Goal: Book appointment/travel/reservation

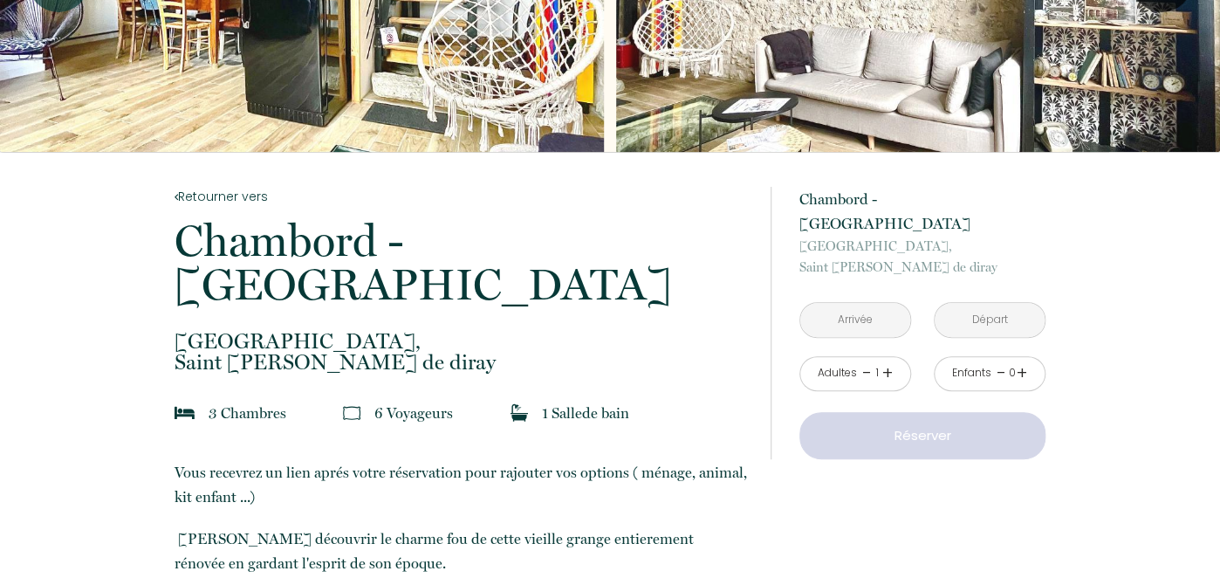
scroll to position [245, 0]
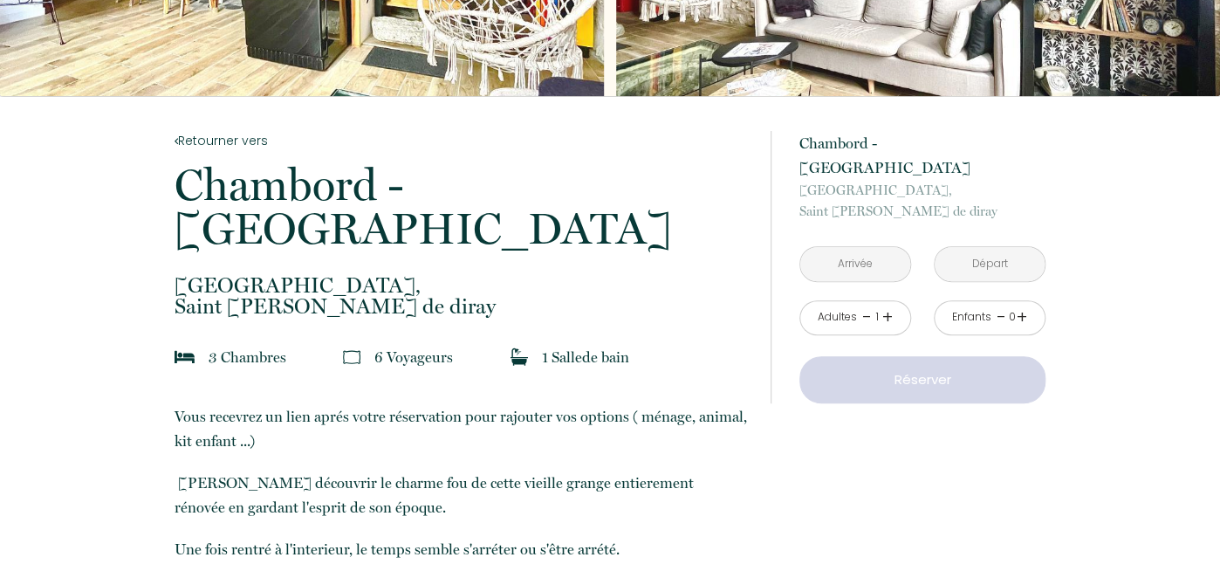
click at [887, 304] on link "+" at bounding box center [888, 317] width 10 height 27
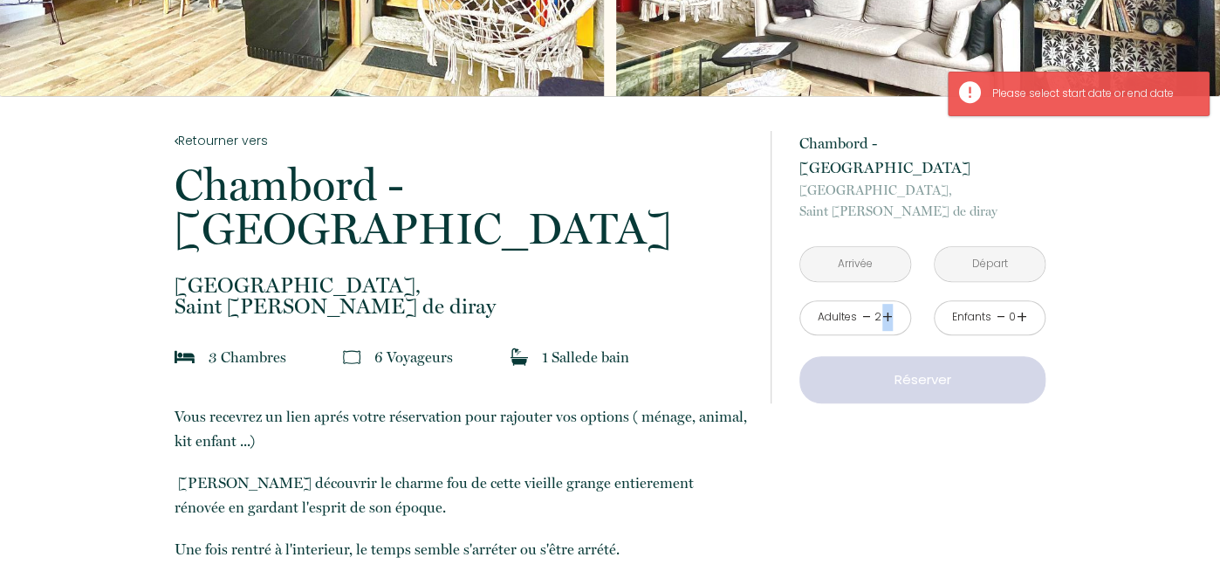
click at [887, 304] on link "+" at bounding box center [888, 317] width 10 height 27
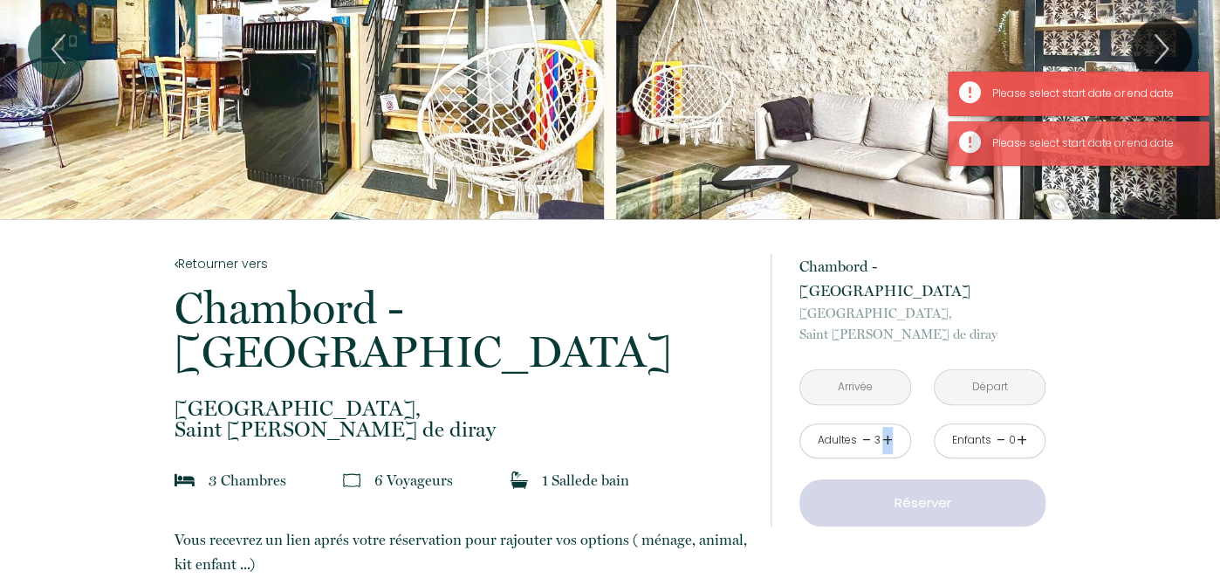
scroll to position [0, 0]
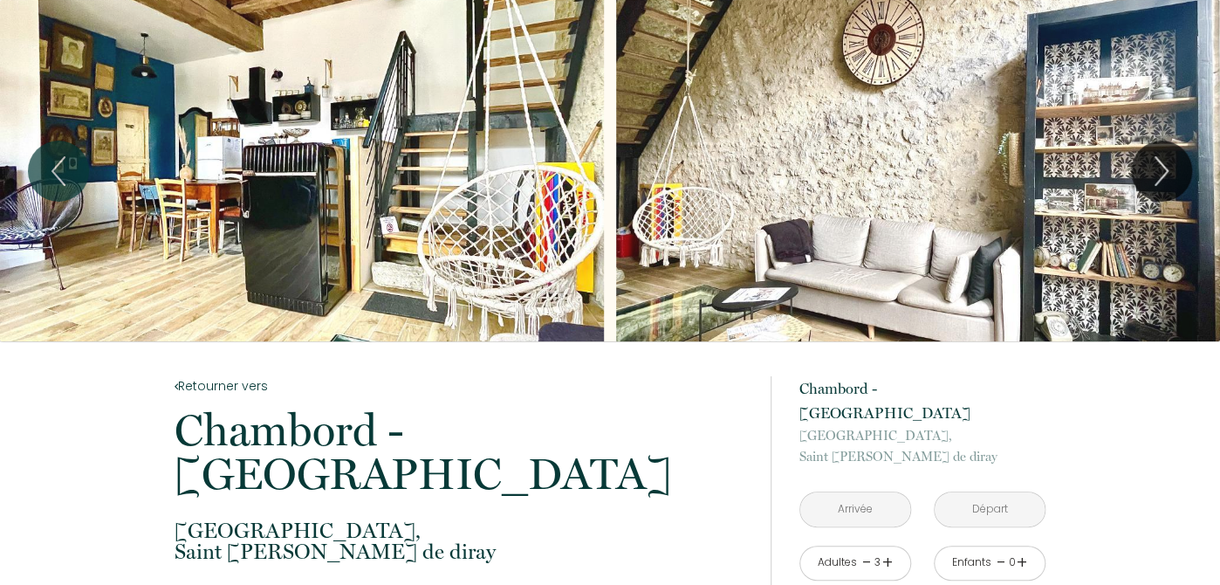
click at [871, 492] on input "text" at bounding box center [855, 509] width 110 height 34
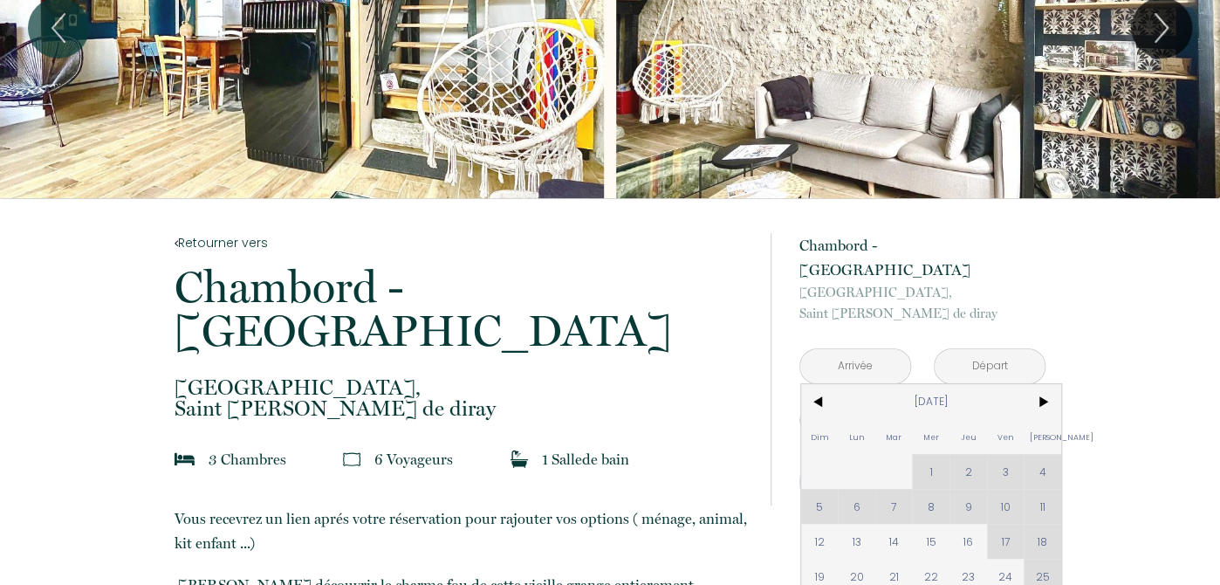
scroll to position [245, 0]
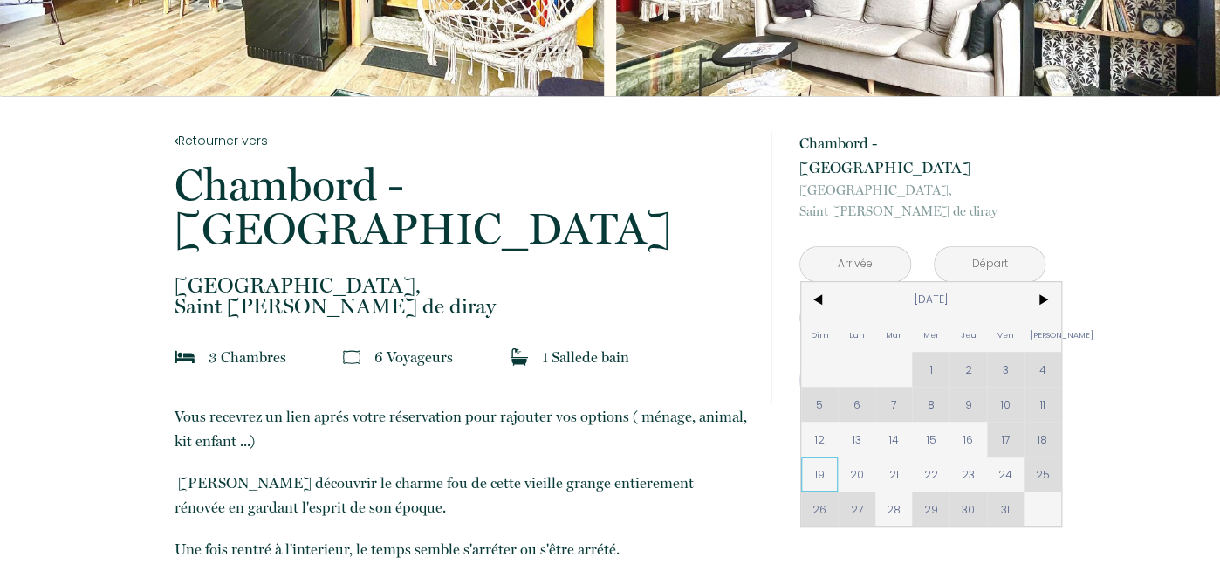
click at [830, 457] on span "19" at bounding box center [820, 474] width 38 height 35
type input "[DATE]"
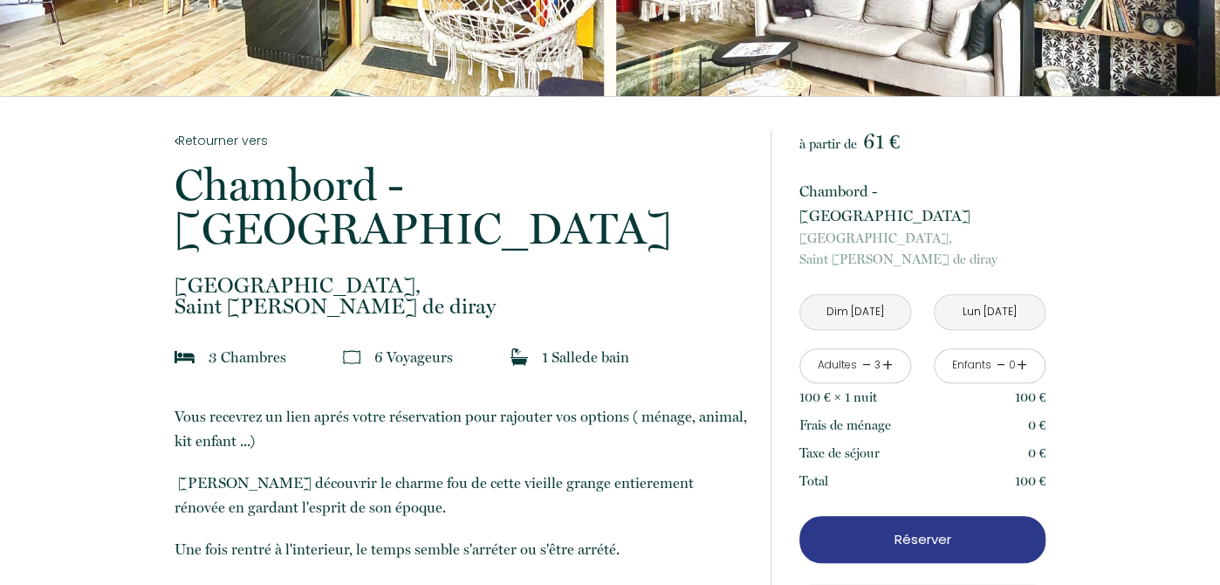
click at [1013, 295] on input "[DATE]" at bounding box center [990, 312] width 110 height 34
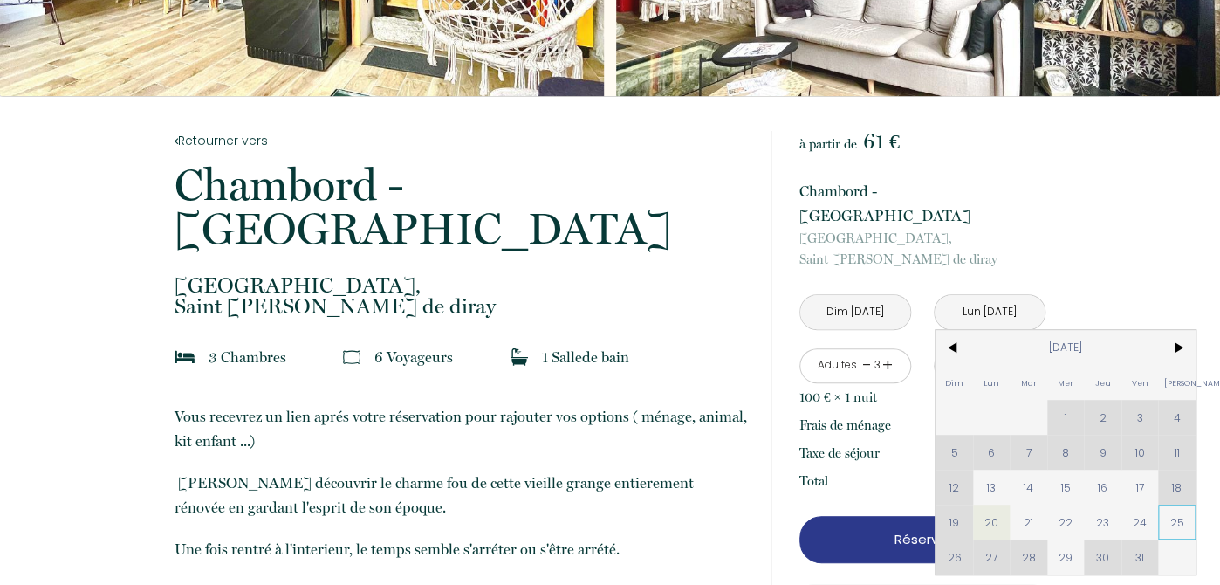
click at [1181, 505] on span "25" at bounding box center [1177, 522] width 38 height 35
type input "[DATE]"
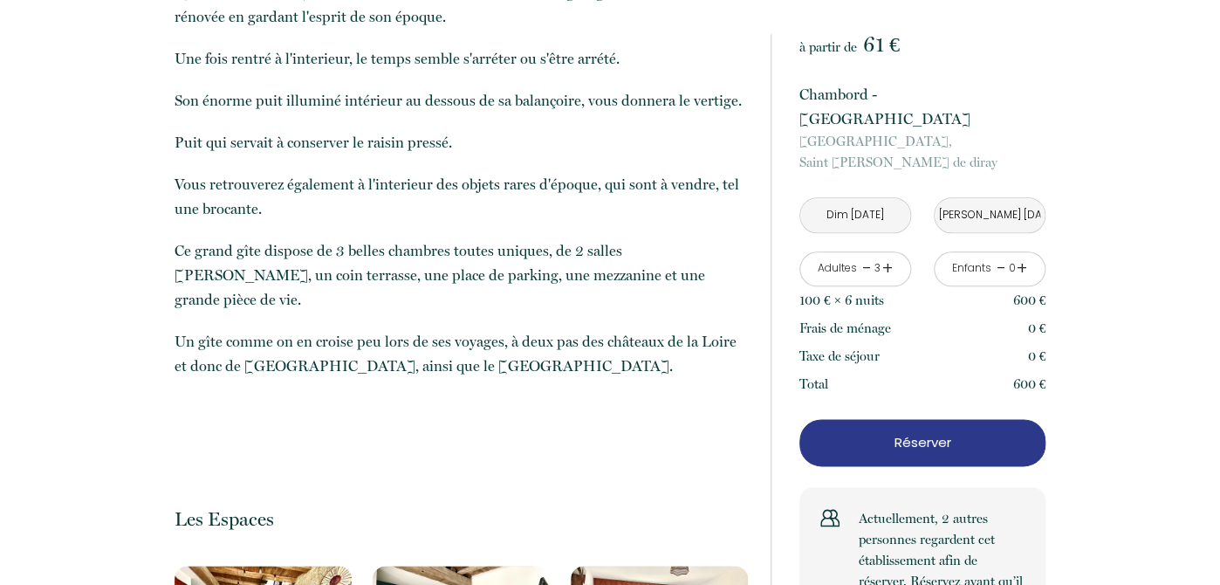
scroll to position [799, 0]
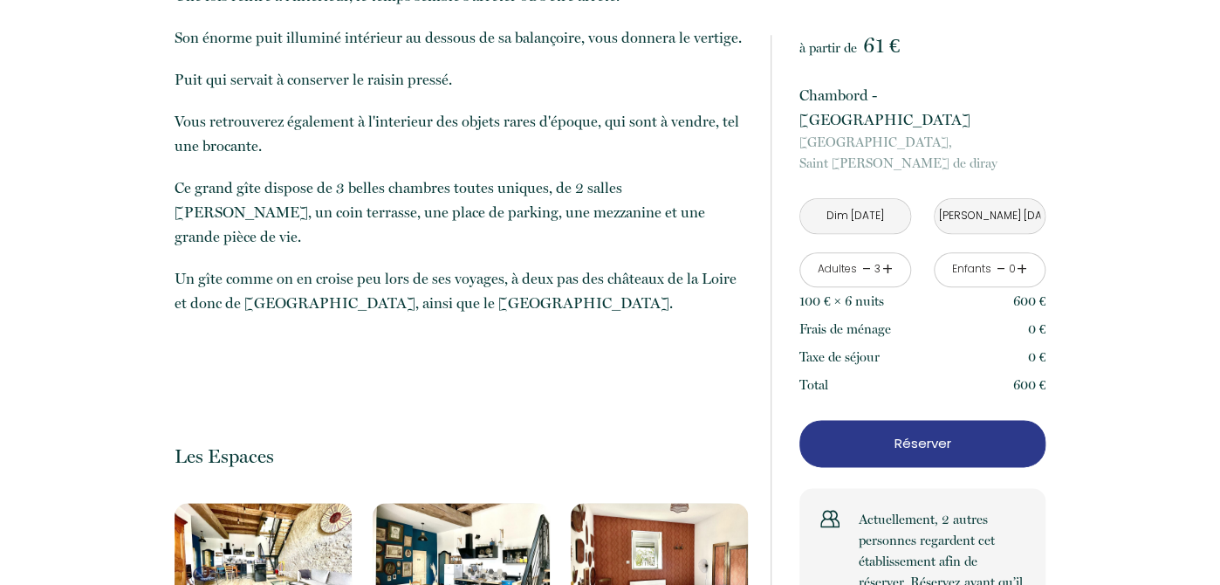
click at [980, 433] on p "Réserver" at bounding box center [923, 443] width 234 height 21
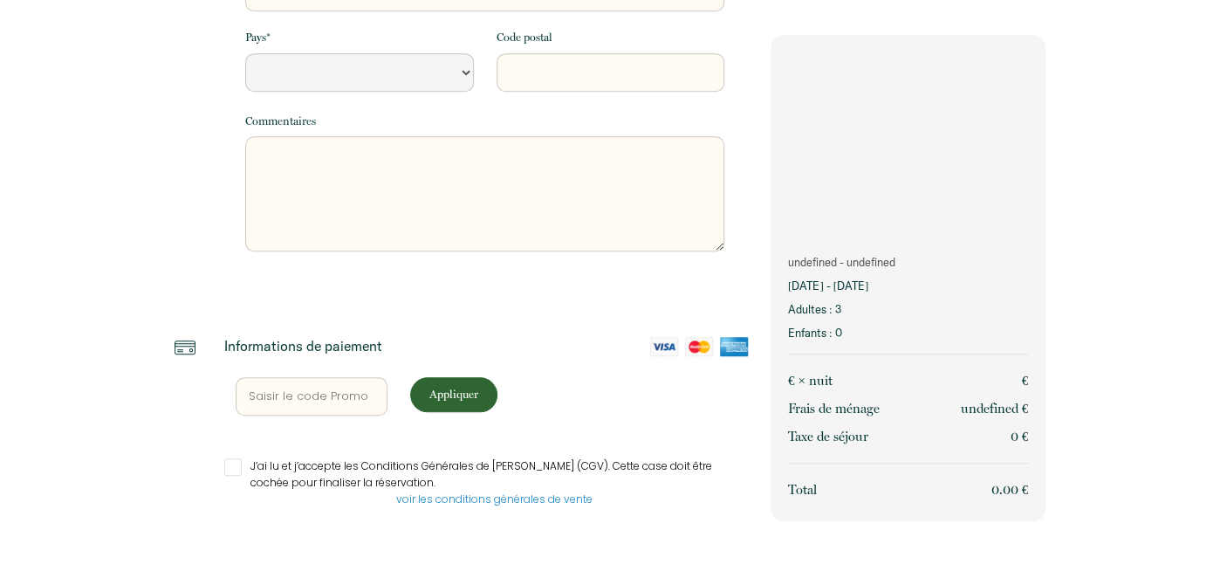
scroll to position [468, 0]
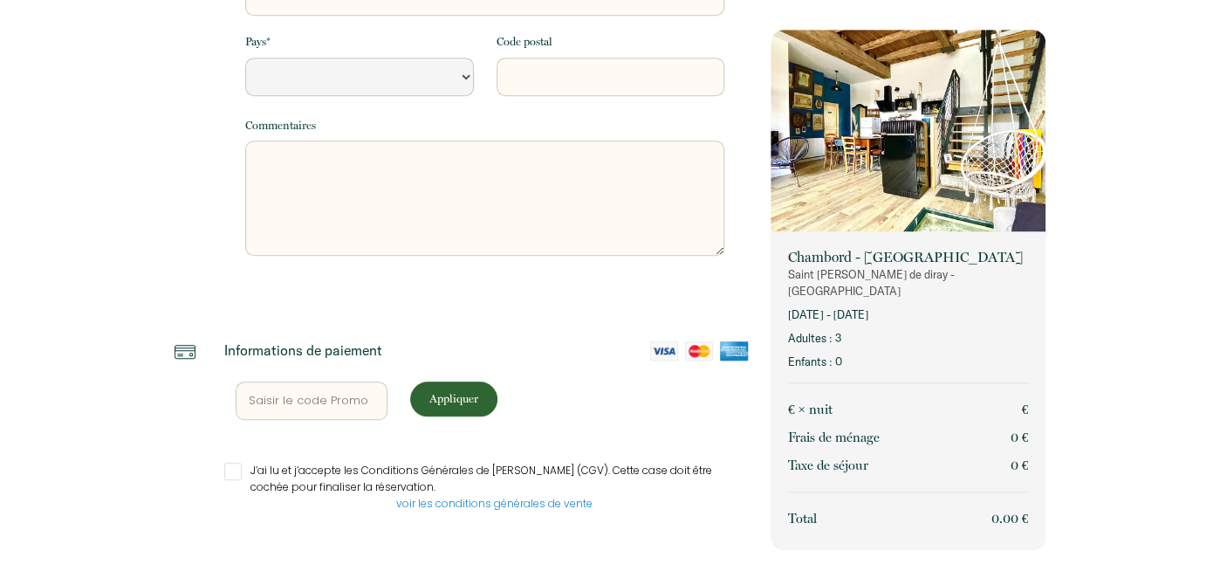
select select "Default select example"
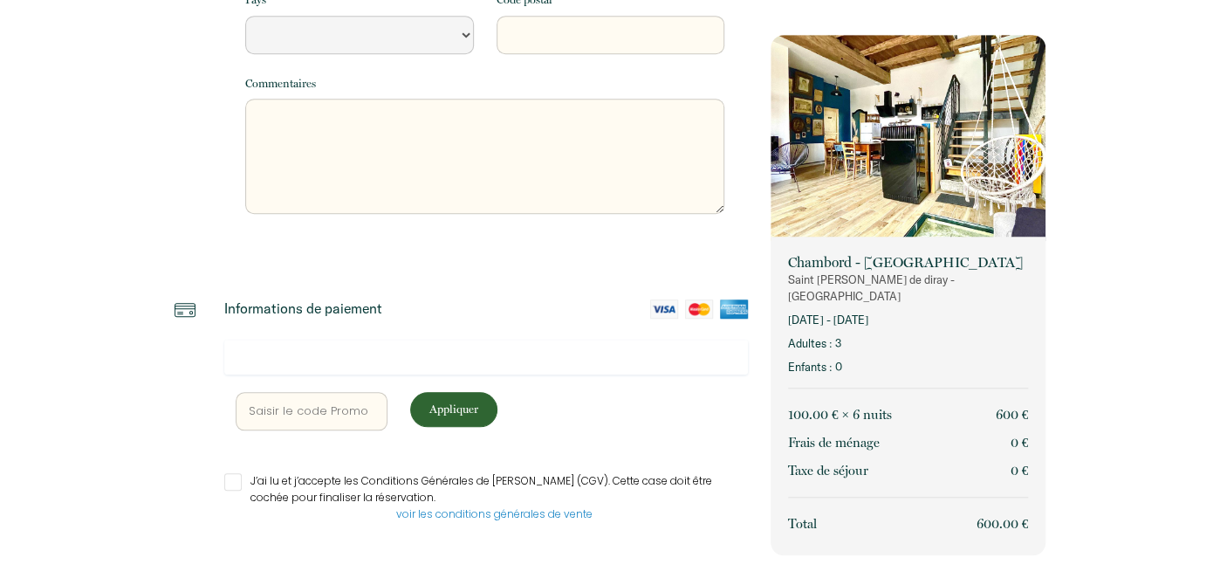
scroll to position [520, 0]
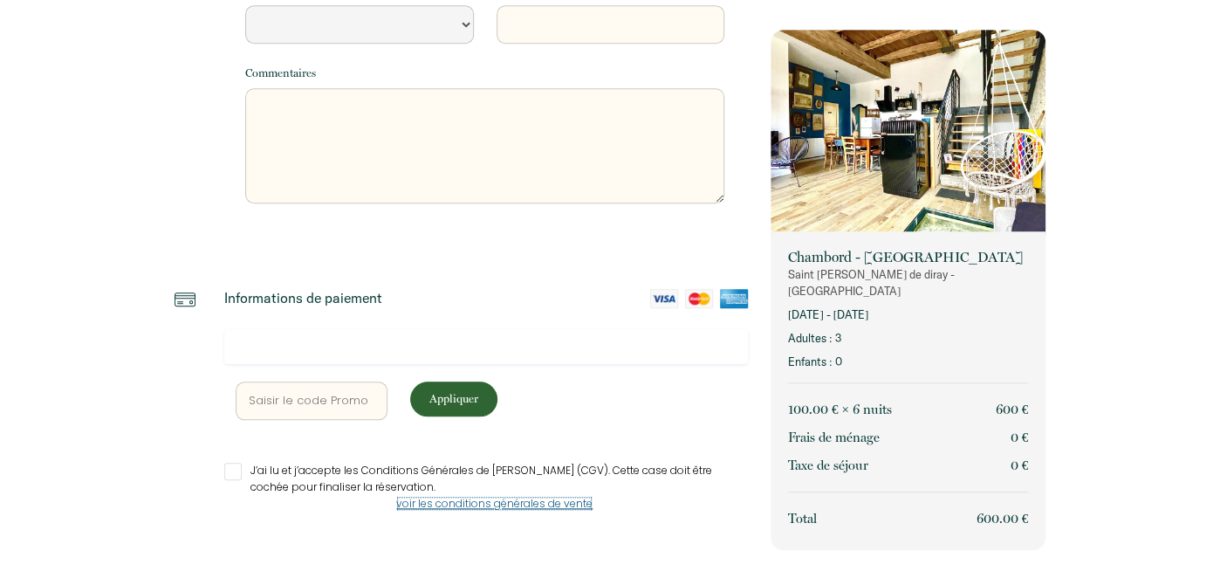
click at [556, 498] on link "voir les conditions générales de vente" at bounding box center [494, 503] width 196 height 15
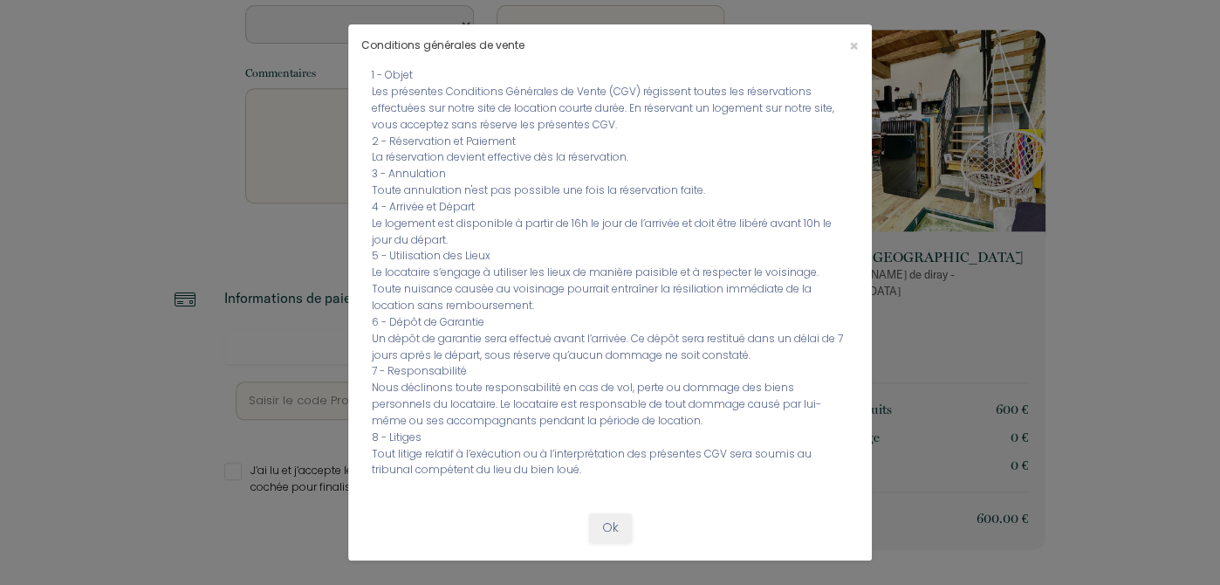
click at [861, 48] on div "×" at bounding box center [784, 46] width 174 height 17
click at [850, 45] on span "×" at bounding box center [854, 46] width 10 height 22
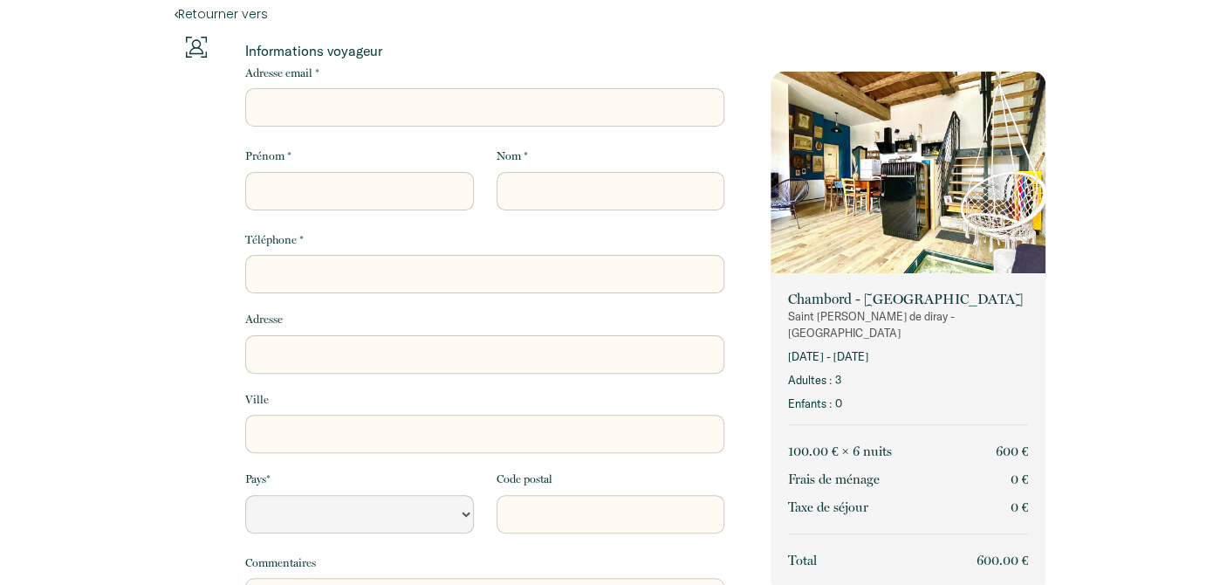
scroll to position [0, 0]
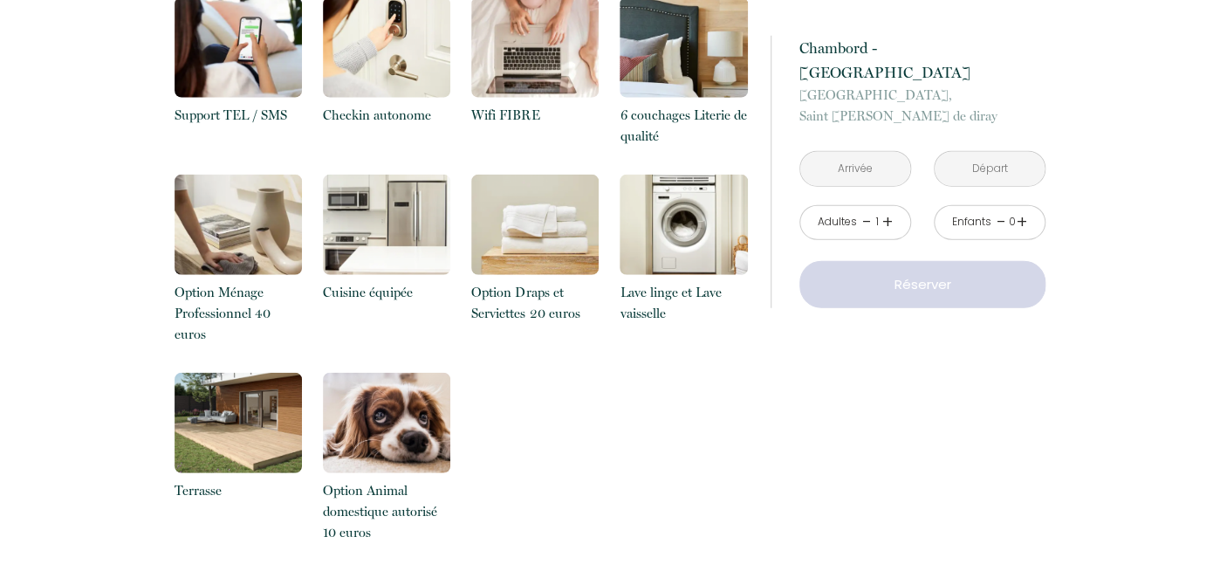
scroll to position [1939, 0]
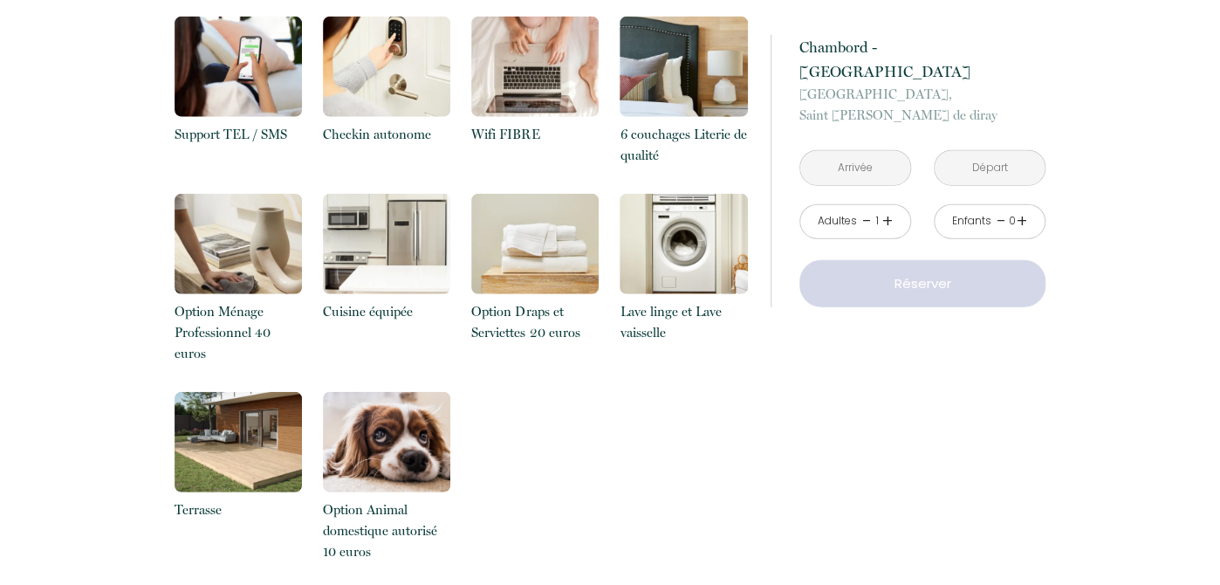
click at [258, 409] on img at bounding box center [238, 442] width 127 height 100
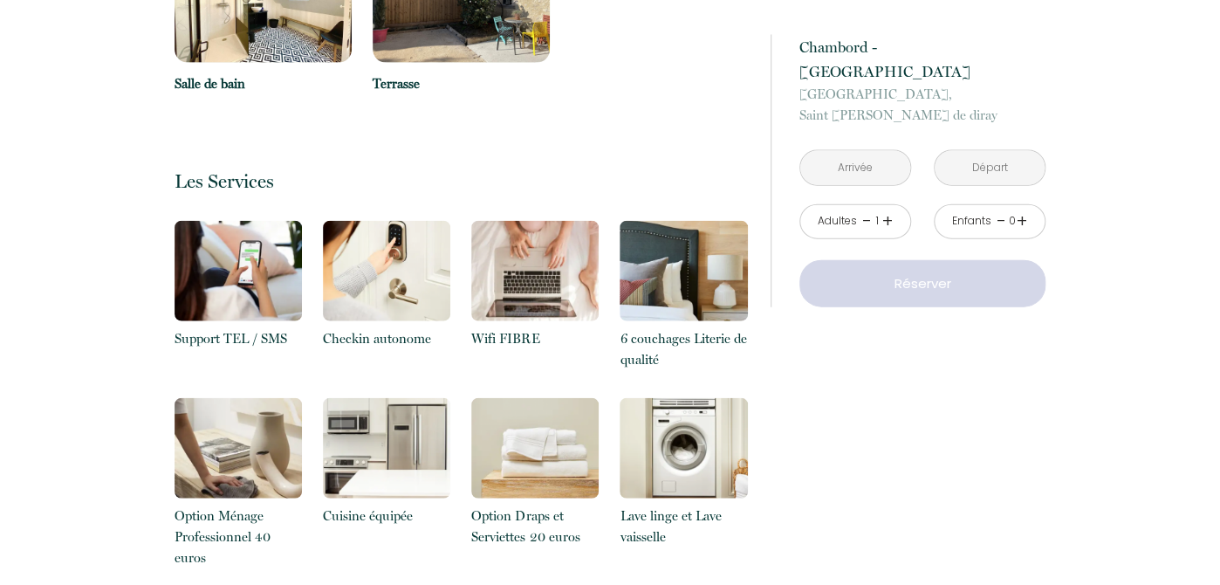
scroll to position [1550, 0]
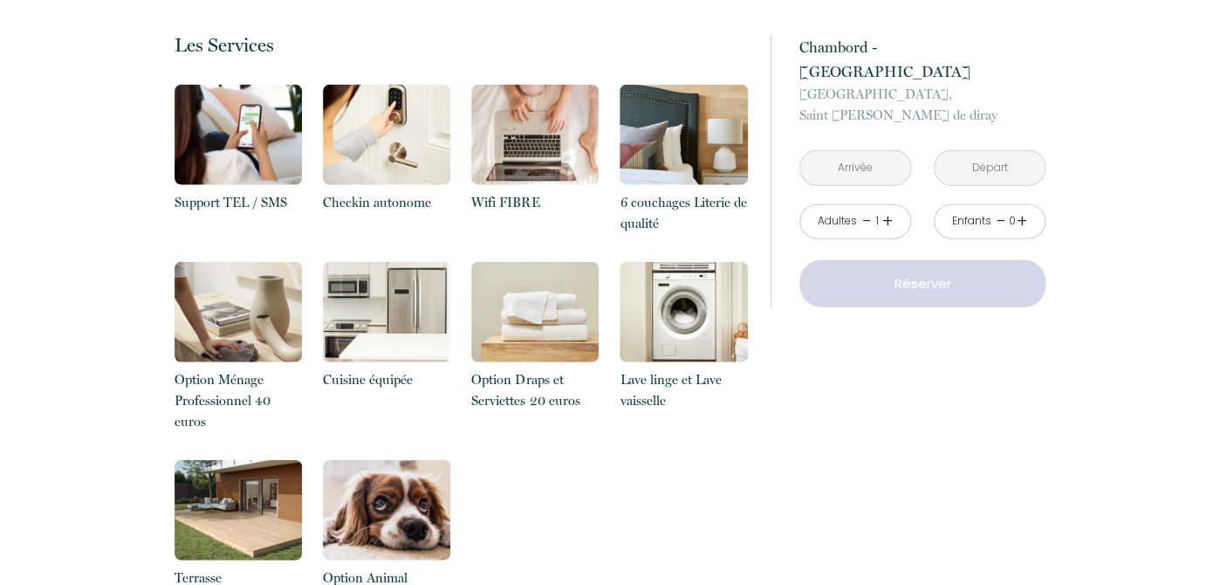
scroll to position [1844, 0]
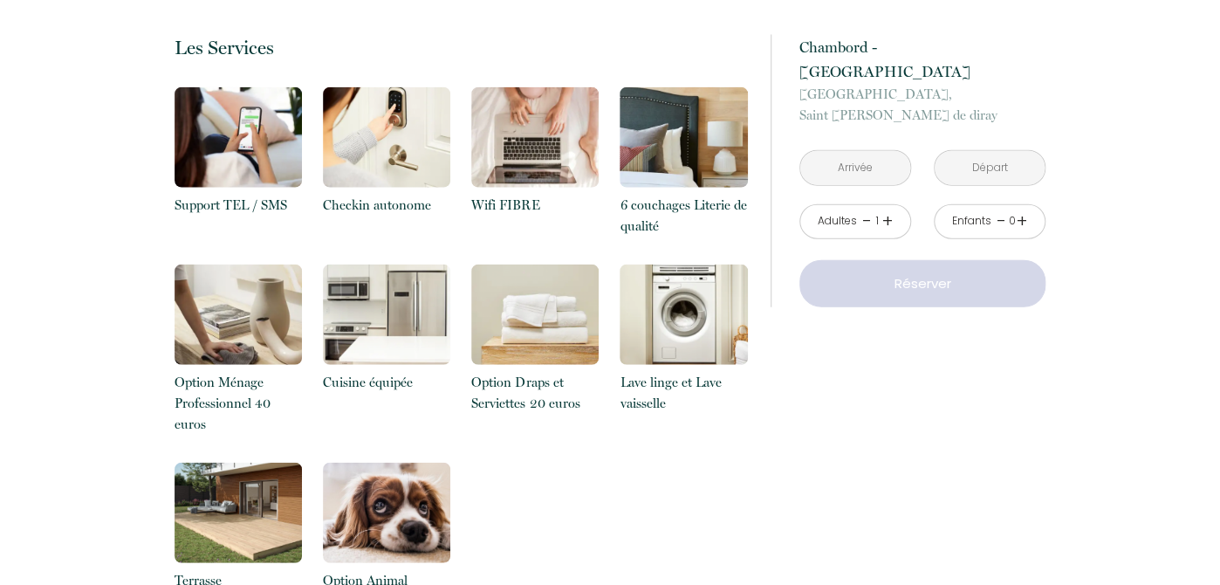
click at [871, 151] on input "text" at bounding box center [855, 168] width 110 height 34
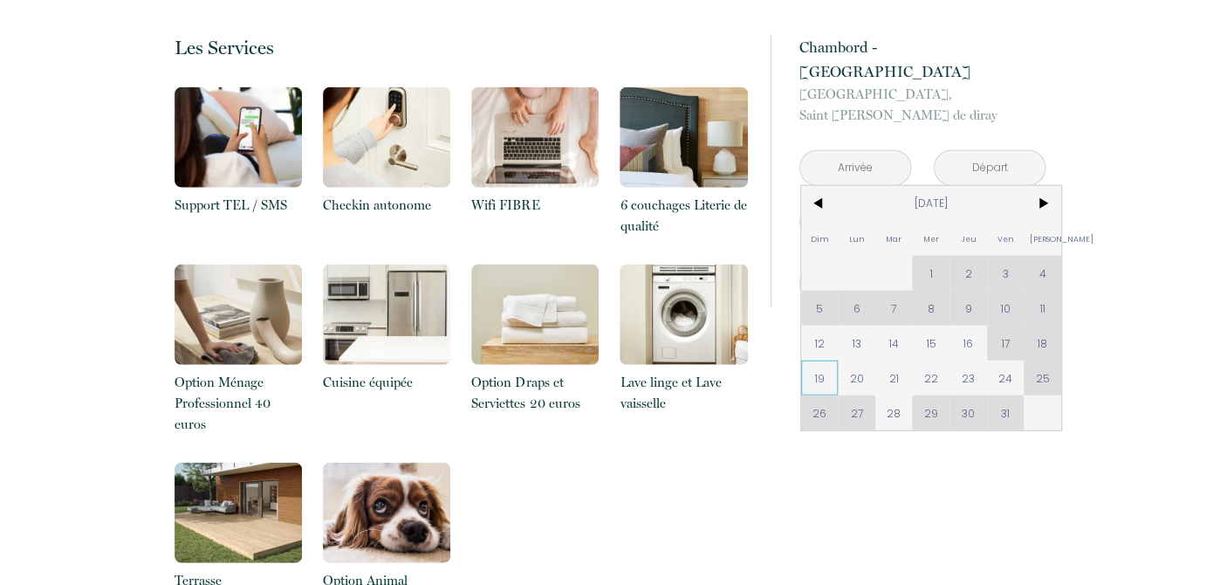
click at [821, 361] on span "19" at bounding box center [820, 378] width 38 height 35
type input "[DATE]"
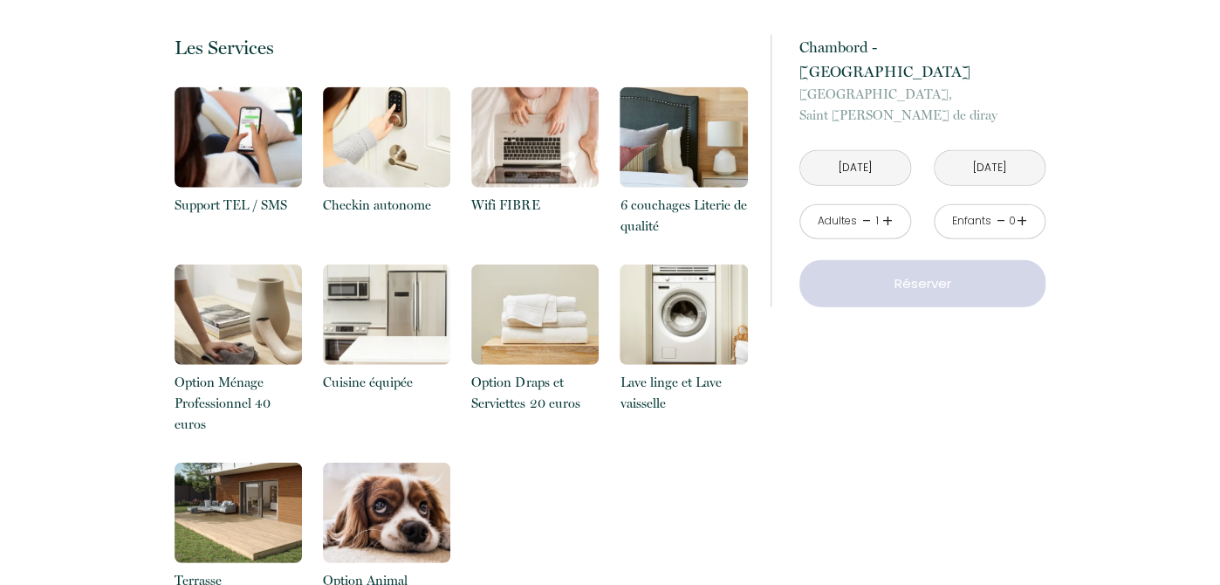
click at [1008, 185] on input "[DATE]" at bounding box center [990, 168] width 110 height 34
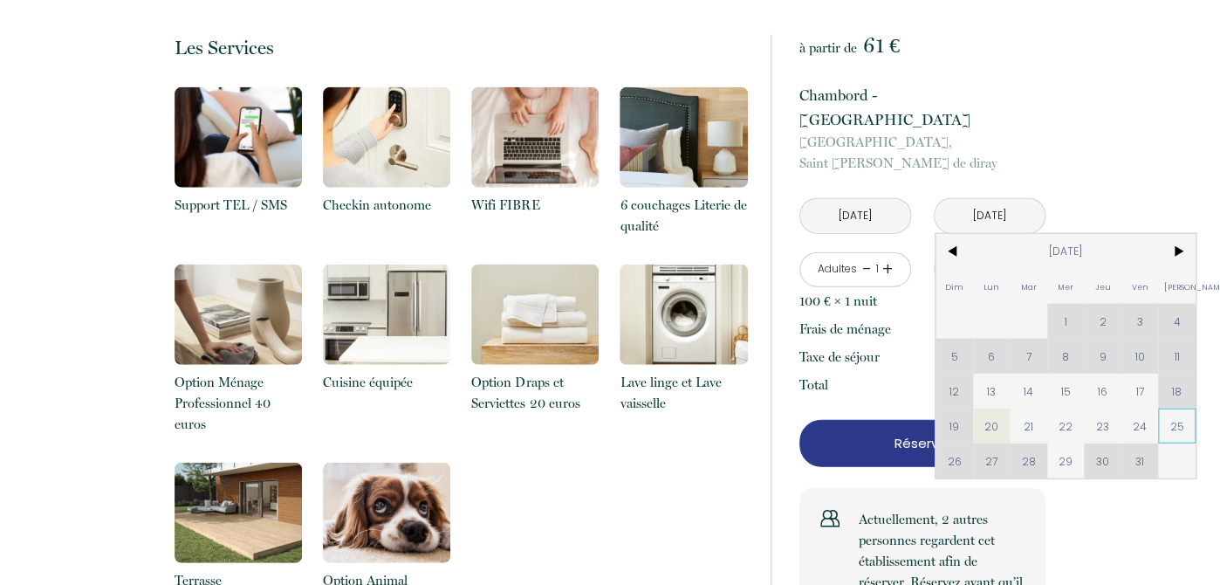
click at [1185, 409] on span "25" at bounding box center [1177, 426] width 38 height 35
type input "[DATE]"
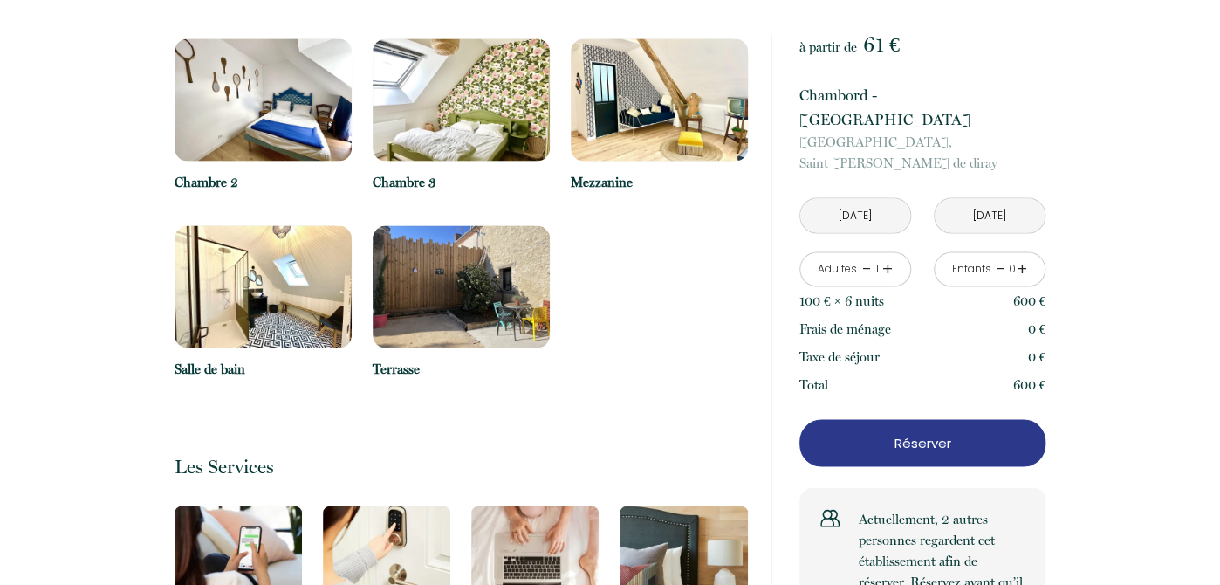
scroll to position [1447, 0]
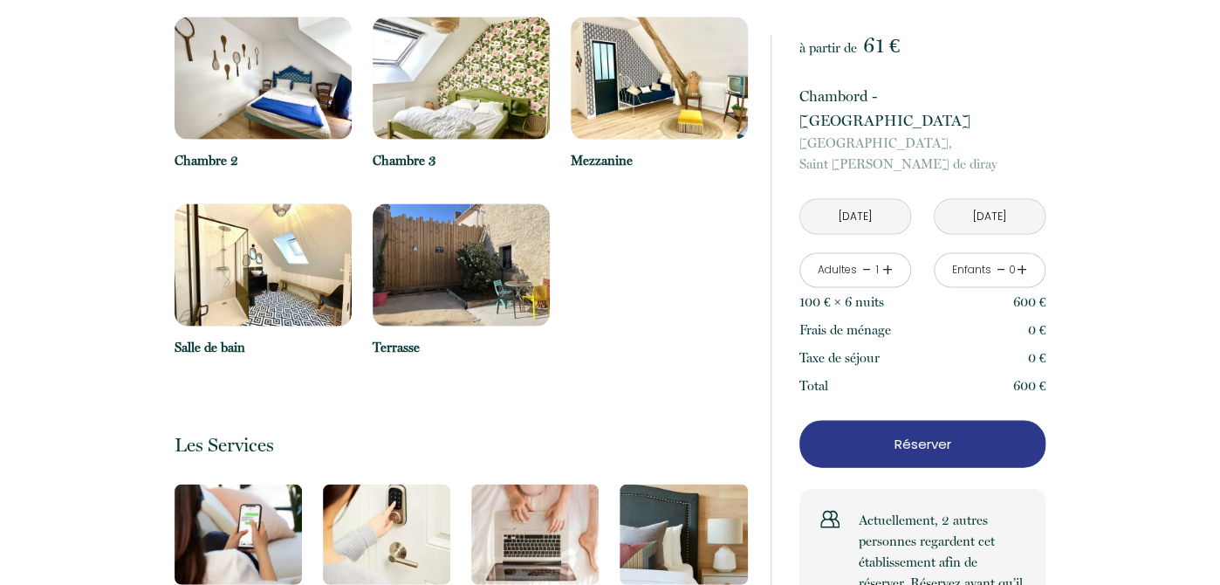
drag, startPoint x: 930, startPoint y: 146, endPoint x: 787, endPoint y: 124, distance: 144.0
click at [787, 124] on div "à partir de 61 € Chambord - [GEOGRAPHIC_DATA], [GEOGRAPHIC_DATA][PERSON_NAME] d…" at bounding box center [908, 335] width 275 height 600
copy p "[GEOGRAPHIC_DATA], [PERSON_NAME]"
